Goal: Information Seeking & Learning: Understand process/instructions

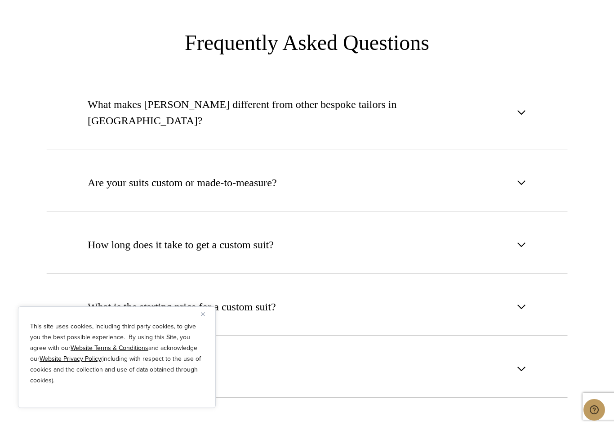
scroll to position [3377, 0]
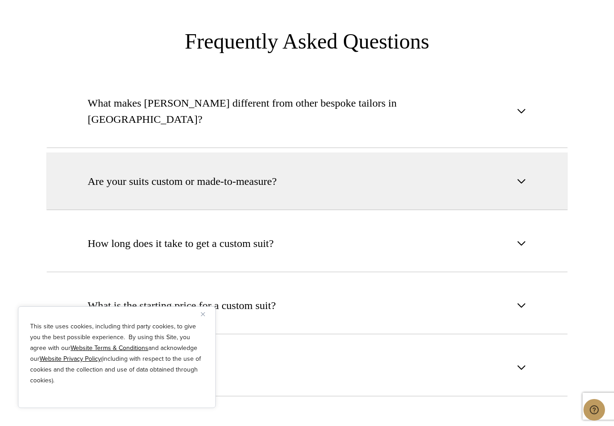
click at [527, 152] on button "Are your suits custom or made-to-measure?" at bounding box center [307, 181] width 522 height 58
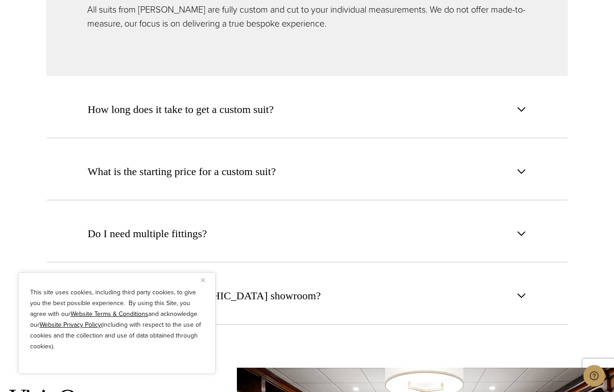
scroll to position [3551, 0]
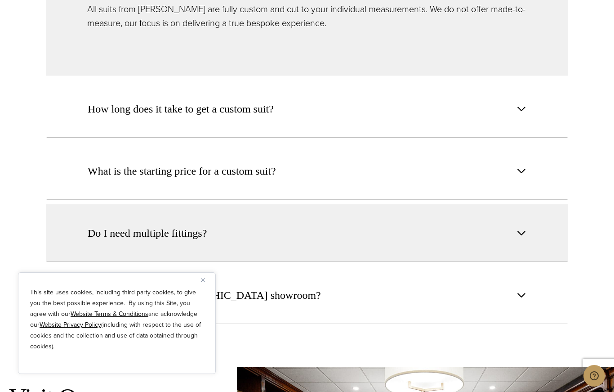
click at [521, 228] on span "button" at bounding box center [521, 233] width 11 height 11
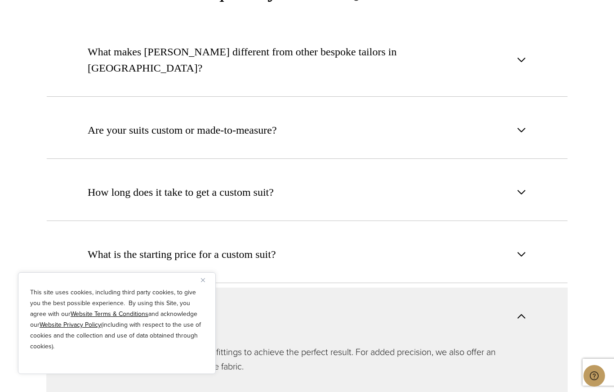
scroll to position [3393, 0]
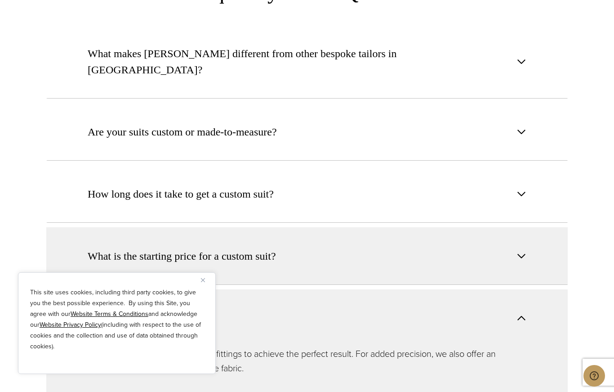
click at [523, 250] on span "button" at bounding box center [521, 255] width 11 height 11
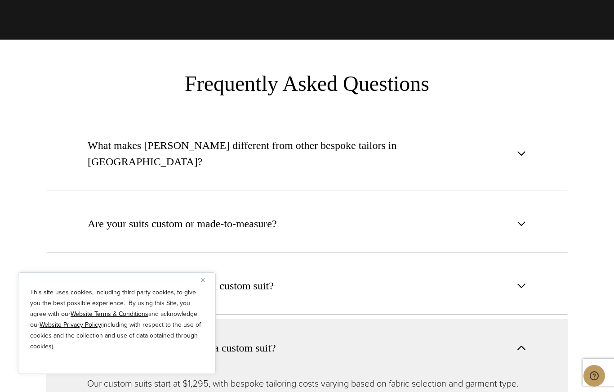
scroll to position [3301, 0]
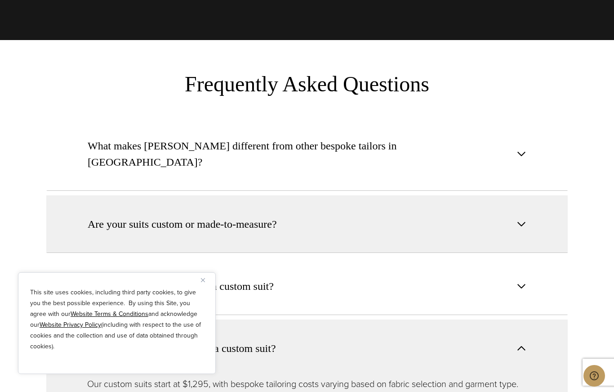
click at [521, 219] on span "button" at bounding box center [521, 224] width 11 height 11
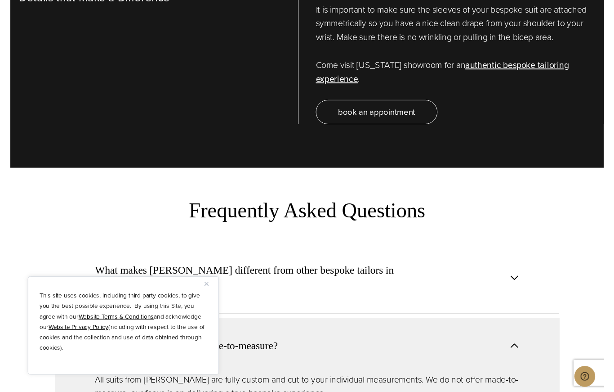
scroll to position [3194, 0]
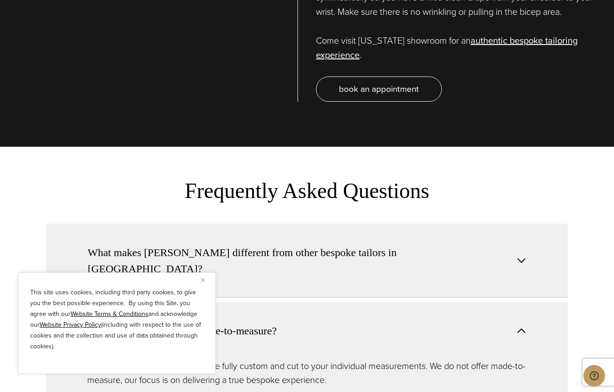
click at [524, 255] on span "button" at bounding box center [521, 260] width 11 height 11
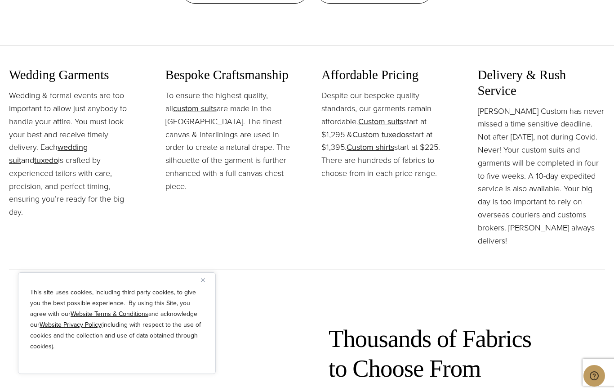
scroll to position [1057, 0]
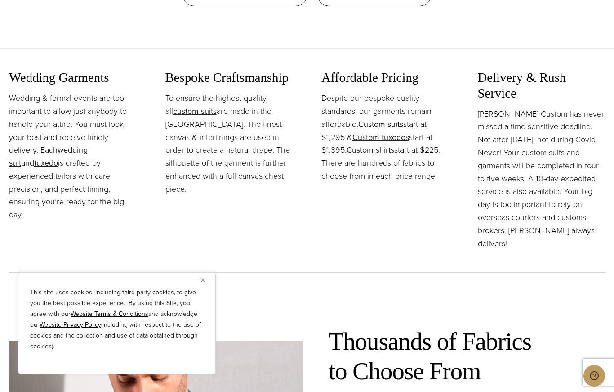
click at [389, 128] on link "Custom suits" at bounding box center [380, 124] width 45 height 12
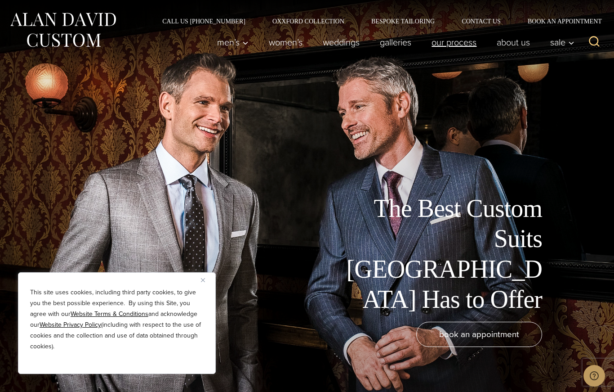
click at [456, 44] on link "Our Process" at bounding box center [454, 42] width 65 height 18
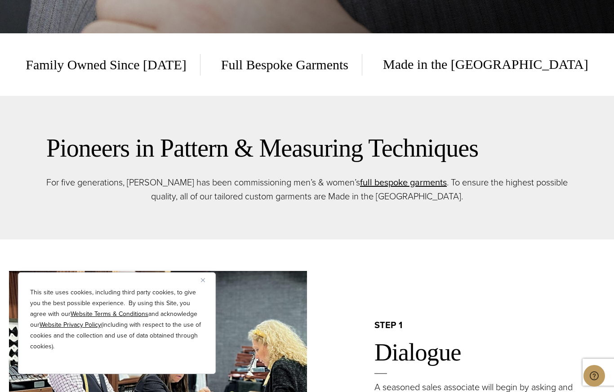
scroll to position [347, 0]
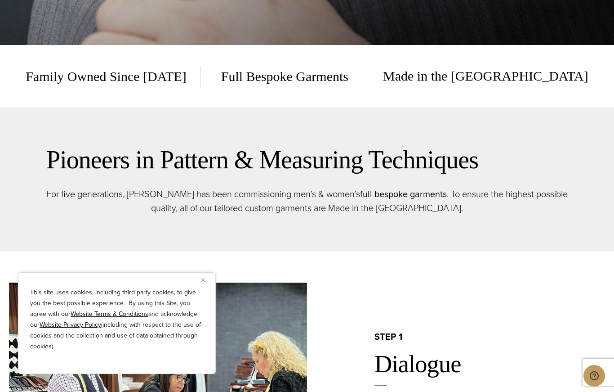
click at [410, 201] on link "full bespoke garments" at bounding box center [403, 193] width 87 height 13
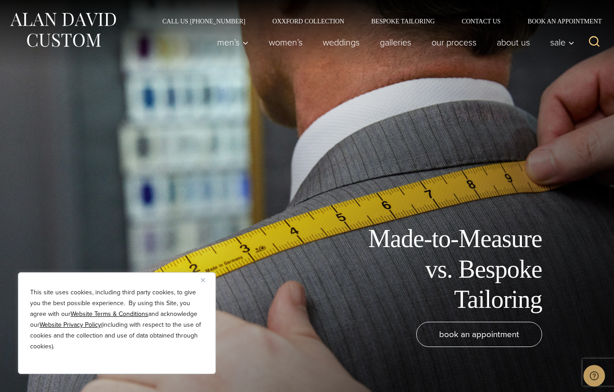
click at [122, 112] on div "Made-to-Measure vs. Bespoke Tailoring book an appointment" at bounding box center [307, 196] width 614 height 392
